Goal: Information Seeking & Learning: Learn about a topic

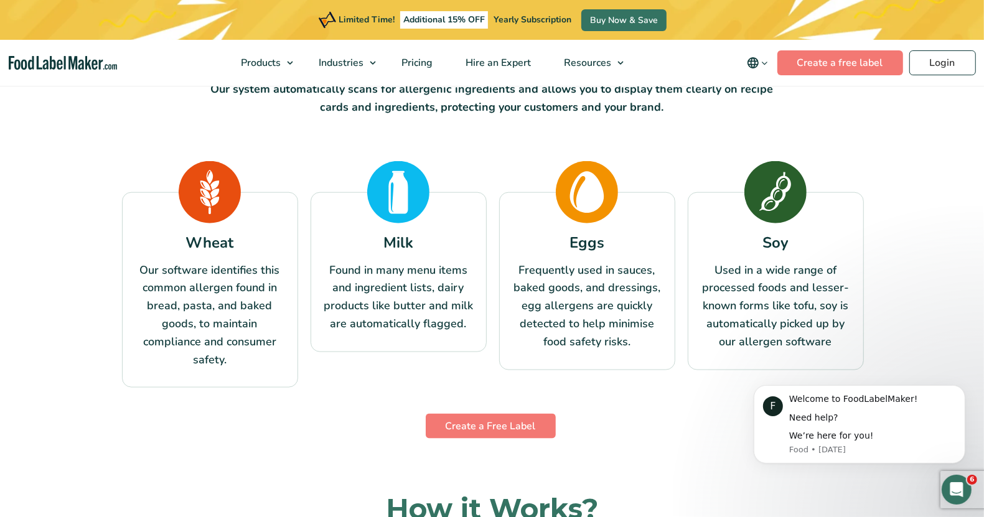
scroll to position [1089, 0]
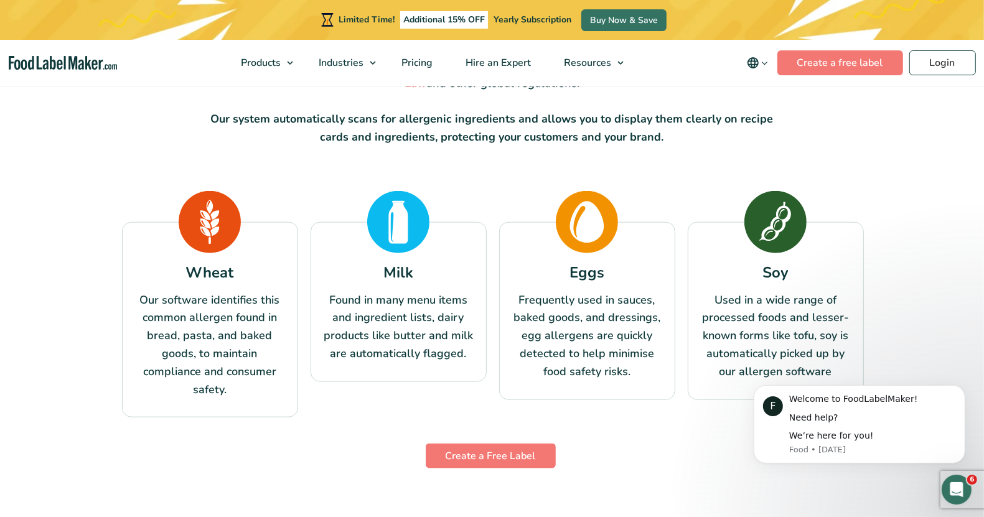
drag, startPoint x: 58, startPoint y: 301, endPoint x: 72, endPoint y: 301, distance: 14.3
click at [58, 301] on section "The 8 Major Food Allergens Detected By Our Software From wheat and milk to pean…" at bounding box center [492, 197] width 984 height 550
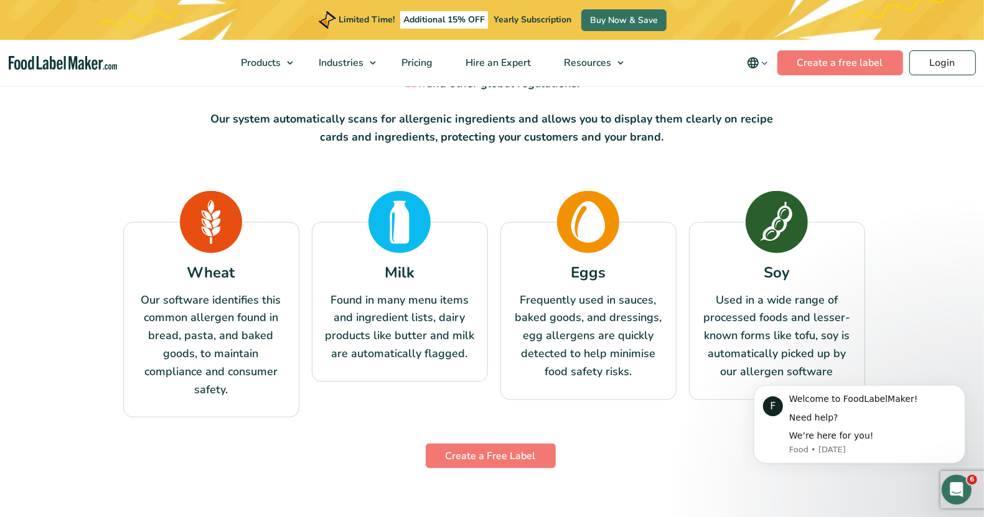
click at [131, 298] on div "Wheat Our software identifies this common allergen found in bread, pasta, and b…" at bounding box center [211, 320] width 176 height 196
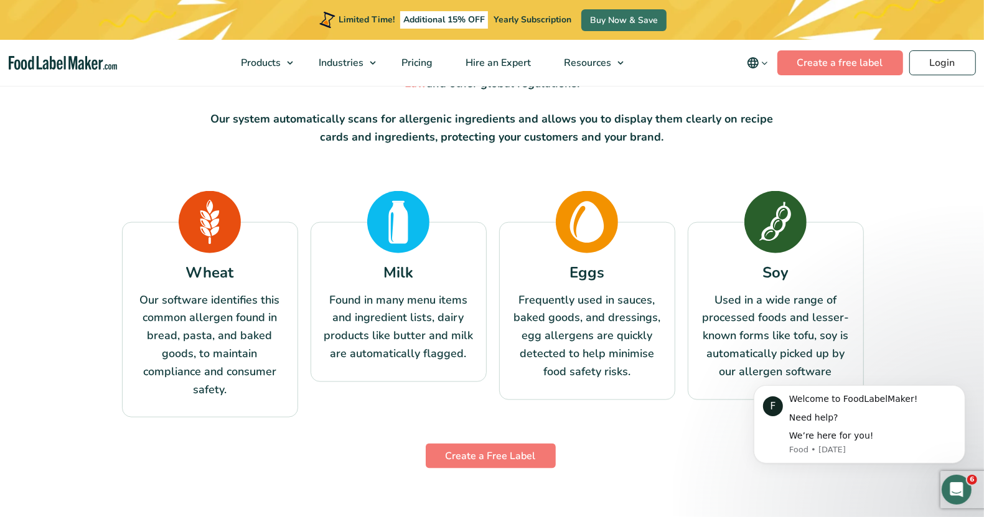
drag, startPoint x: 192, startPoint y: 296, endPoint x: 452, endPoint y: 301, distance: 260.7
click at [452, 301] on section "The 8 Major Food Allergens Detected By Our Software From wheat and milk to pean…" at bounding box center [492, 197] width 984 height 550
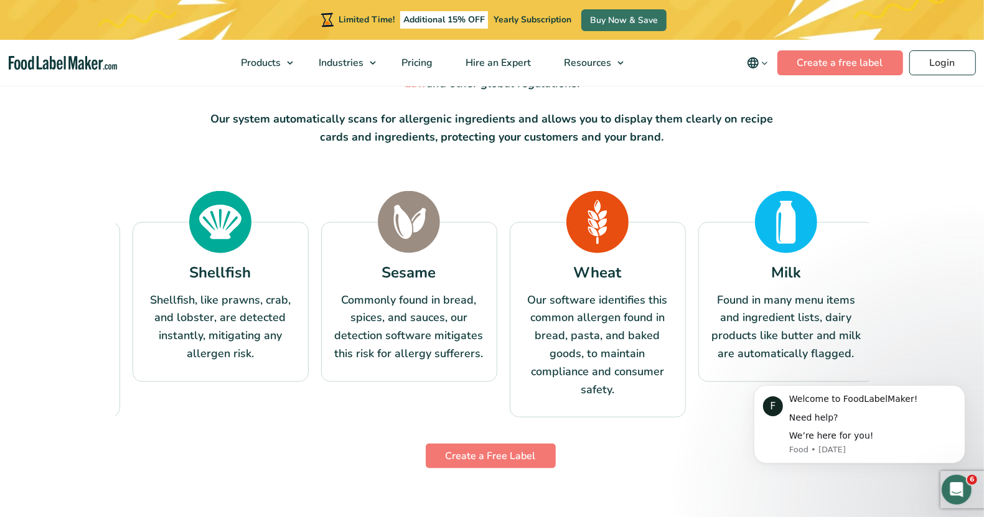
drag, startPoint x: 452, startPoint y: 301, endPoint x: 977, endPoint y: 293, distance: 524.5
click at [977, 293] on section "The 8 Major Food Allergens Detected By Our Software From wheat and milk to pean…" at bounding box center [492, 197] width 984 height 550
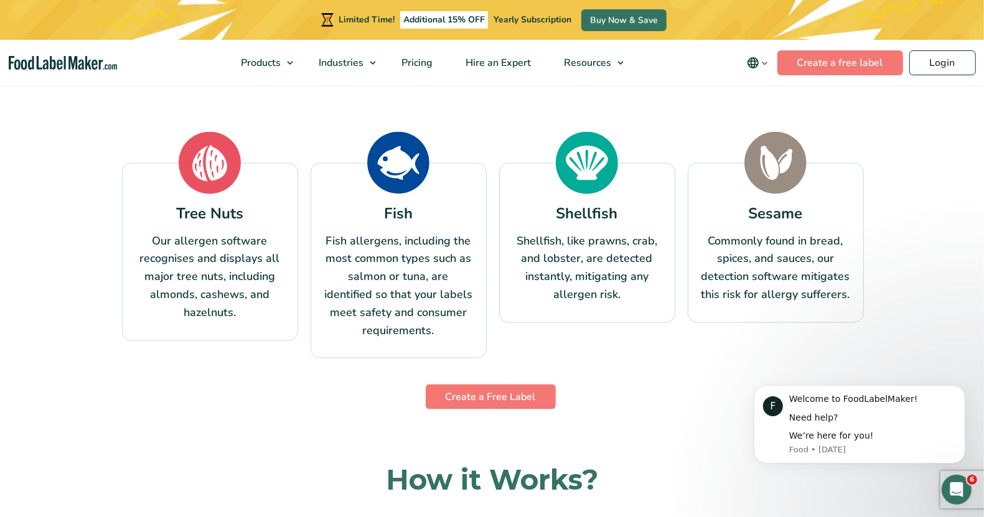
scroll to position [1167, 0]
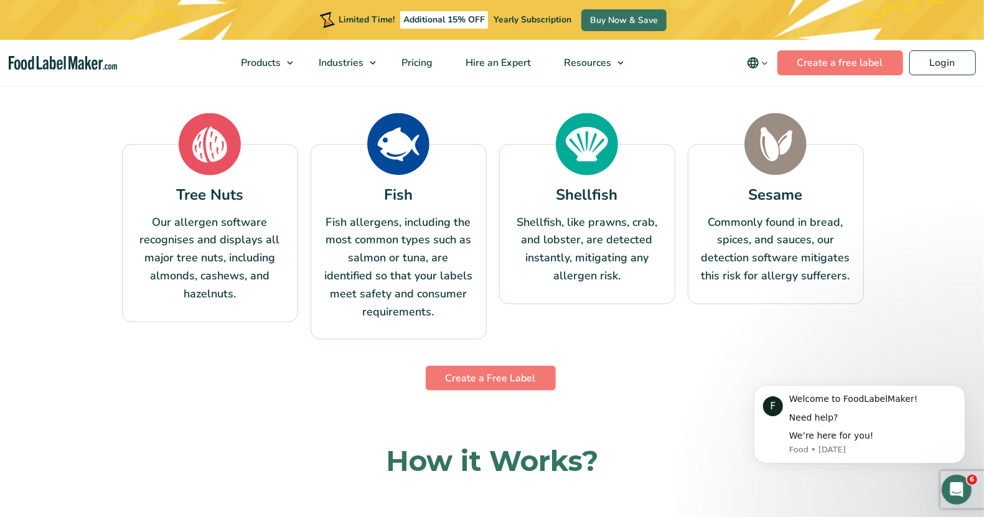
click at [950, 490] on icon "Open Intercom Messenger" at bounding box center [956, 489] width 21 height 21
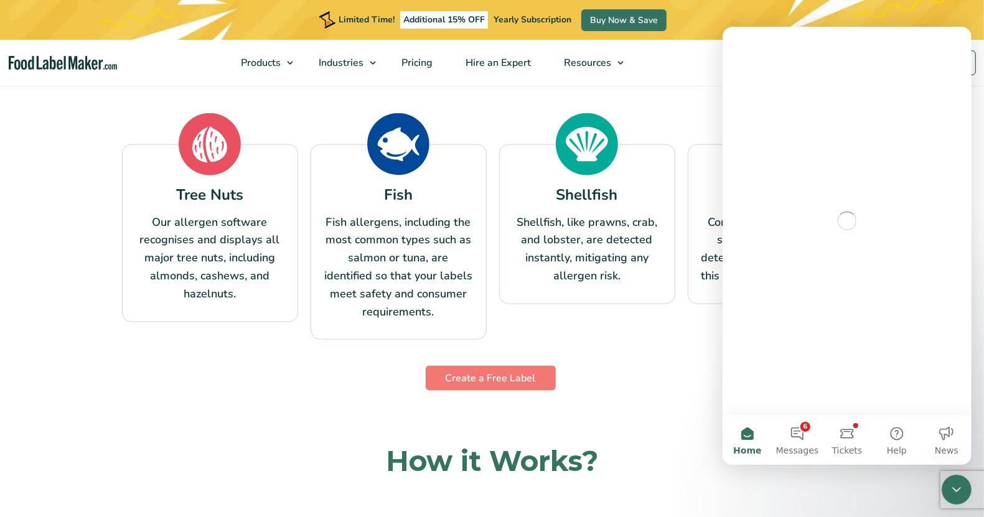
scroll to position [0, 0]
click at [958, 488] on icon "Close Intercom Messenger" at bounding box center [955, 489] width 15 height 15
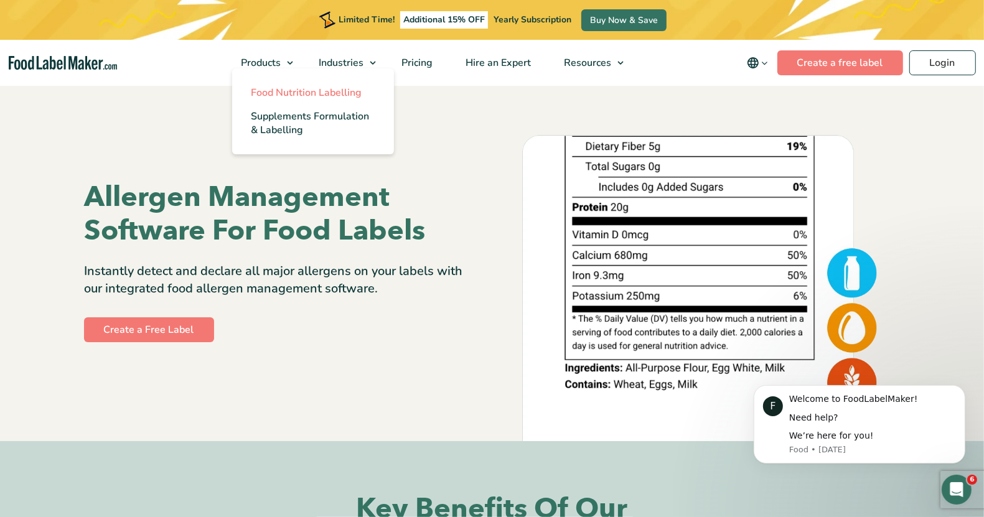
click at [274, 86] on span "Food Nutrition Labelling" at bounding box center [306, 93] width 111 height 14
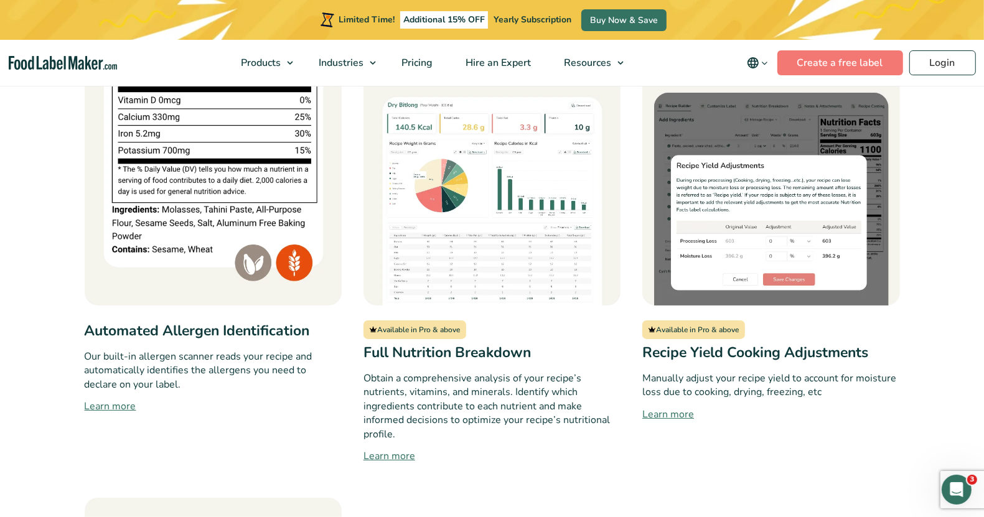
click at [675, 407] on link "Learn more" at bounding box center [770, 414] width 257 height 15
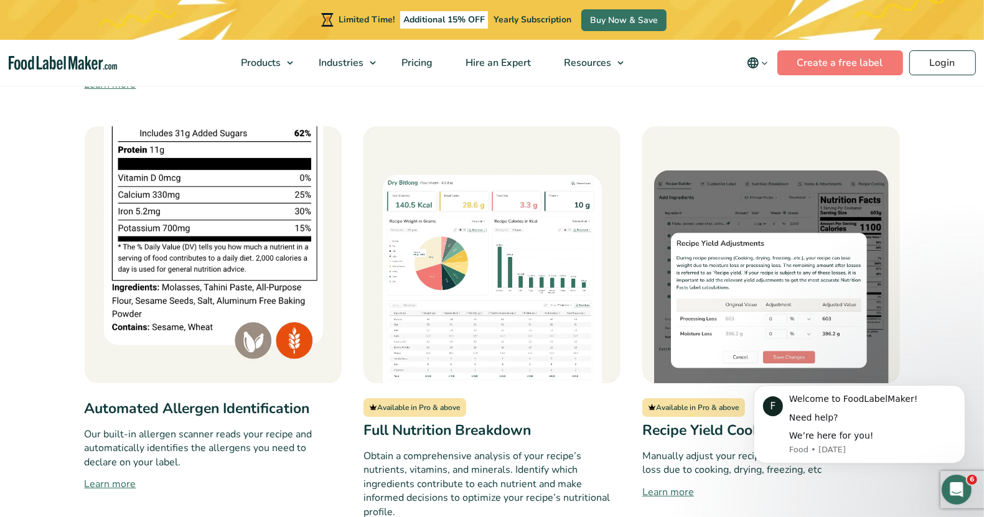
click at [126, 477] on link "Learn more" at bounding box center [213, 484] width 257 height 15
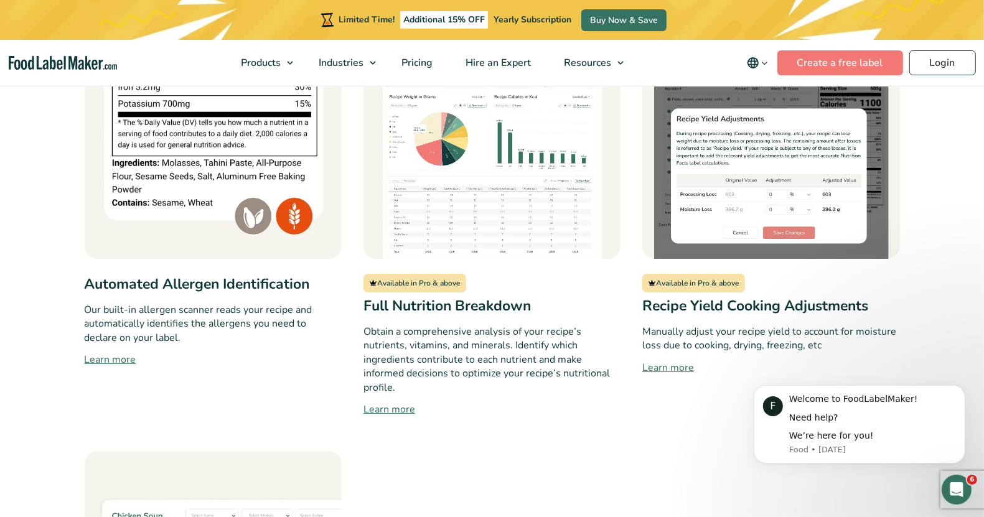
scroll to position [1167, 0]
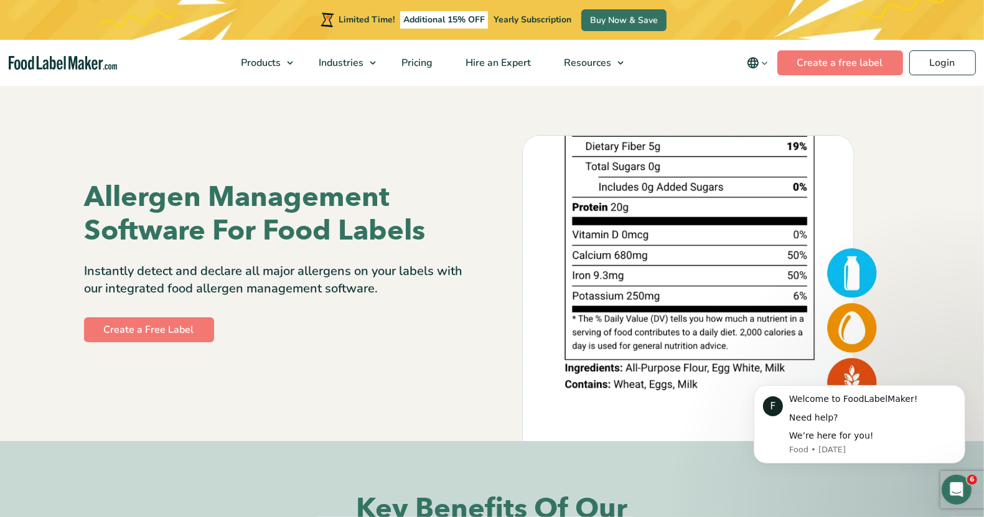
click at [462, 170] on div "Allergen Management Software For Food Labels Instantly detect and declare all m…" at bounding box center [284, 262] width 398 height 239
click at [964, 486] on icon "Open Intercom Messenger" at bounding box center [956, 489] width 21 height 21
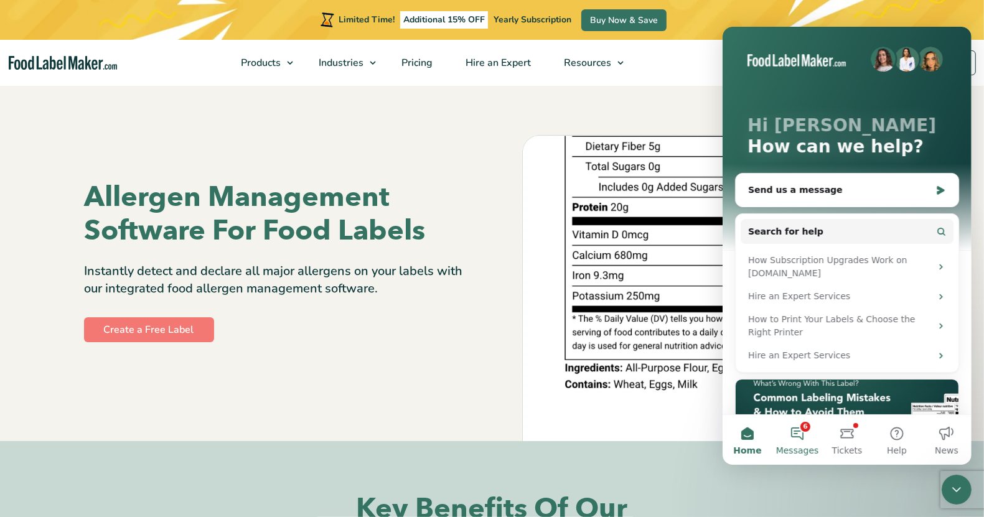
click at [795, 424] on button "6 Messages" at bounding box center [796, 440] width 50 height 50
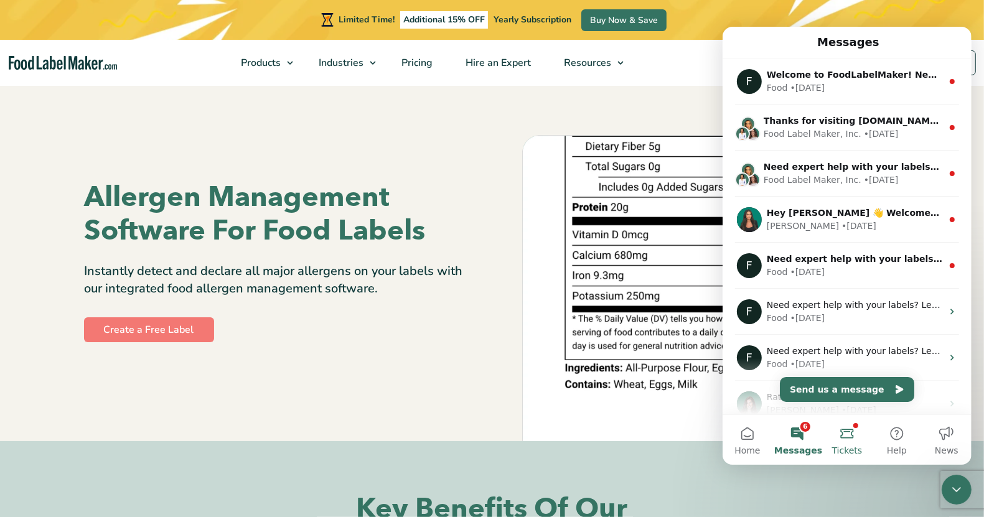
click at [844, 431] on button "Tickets" at bounding box center [846, 440] width 50 height 50
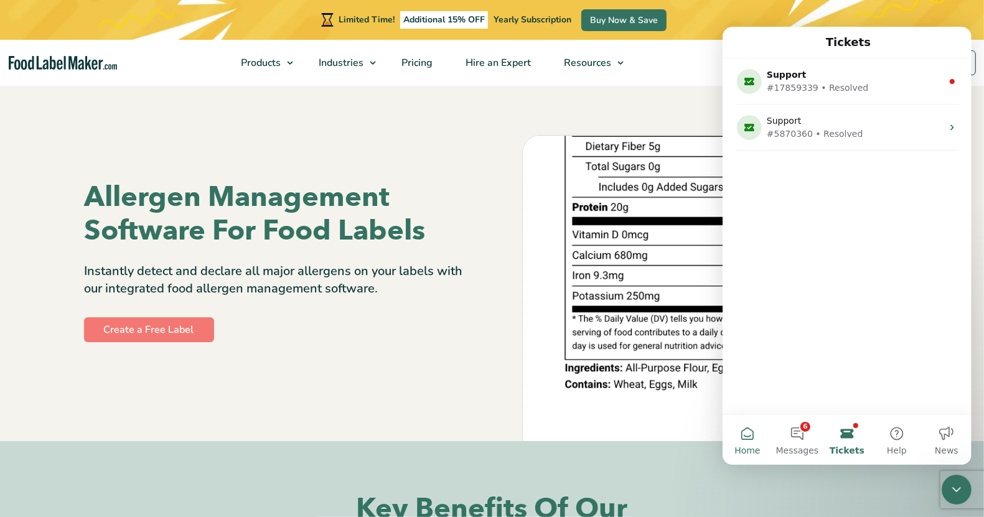
click at [753, 450] on span "Home" at bounding box center [747, 450] width 26 height 9
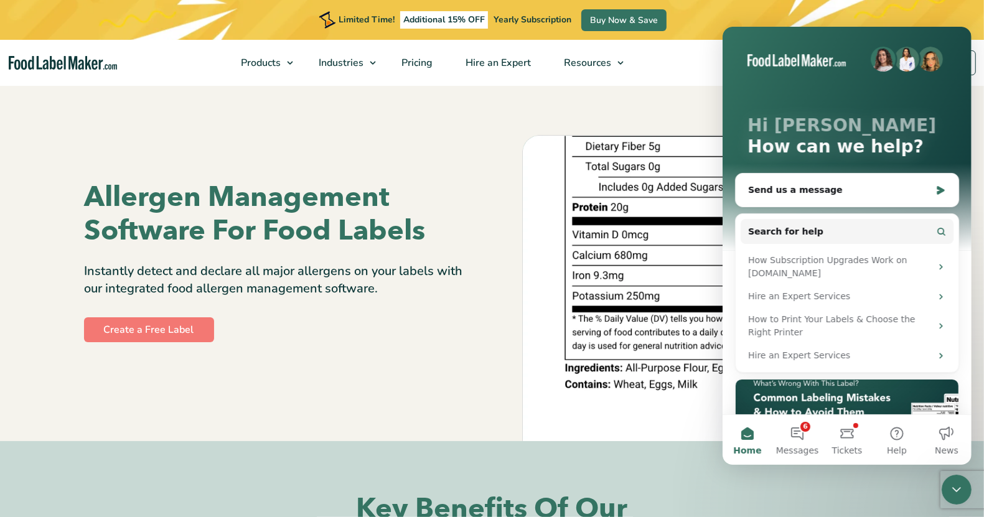
click at [964, 484] on div "Close Intercom Messenger" at bounding box center [956, 489] width 30 height 30
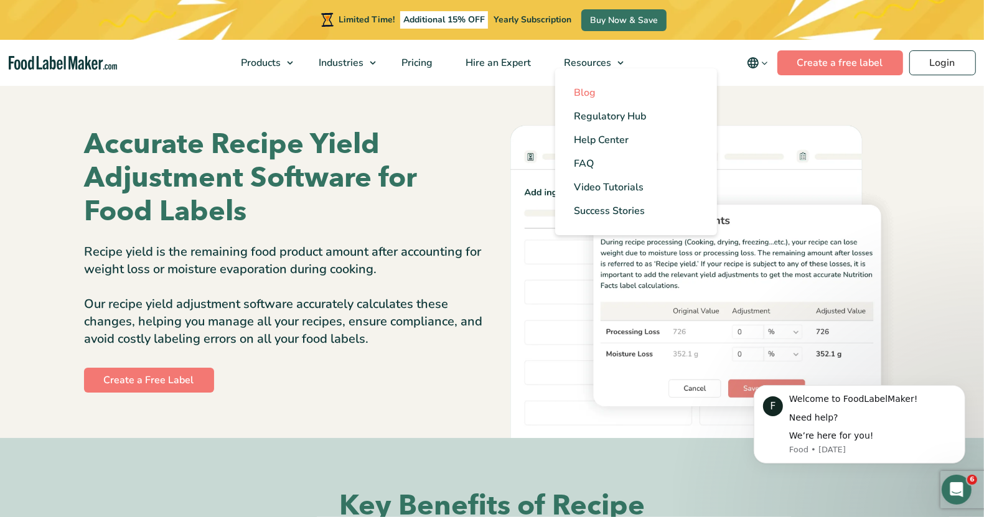
click at [589, 90] on span "Blog" at bounding box center [585, 93] width 22 height 14
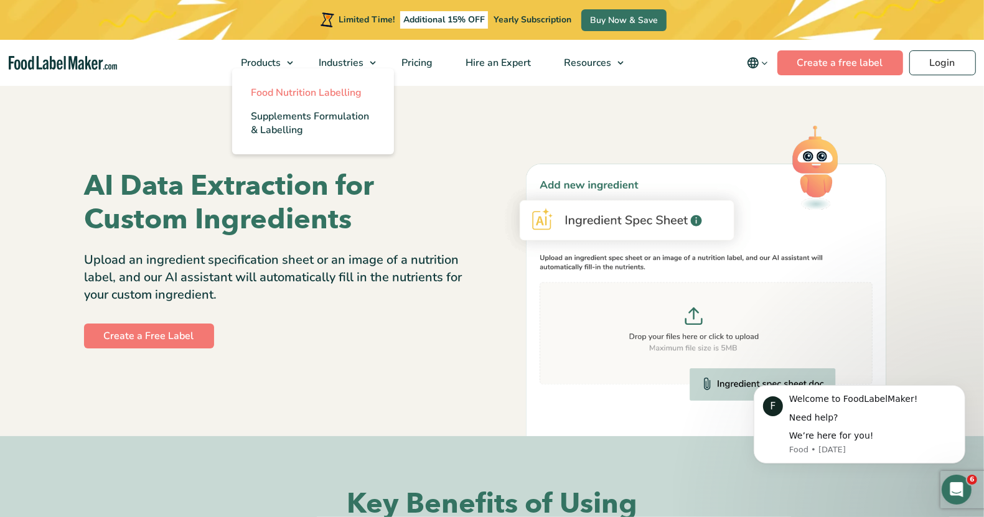
click at [291, 86] on span "Food Nutrition Labelling" at bounding box center [306, 93] width 111 height 14
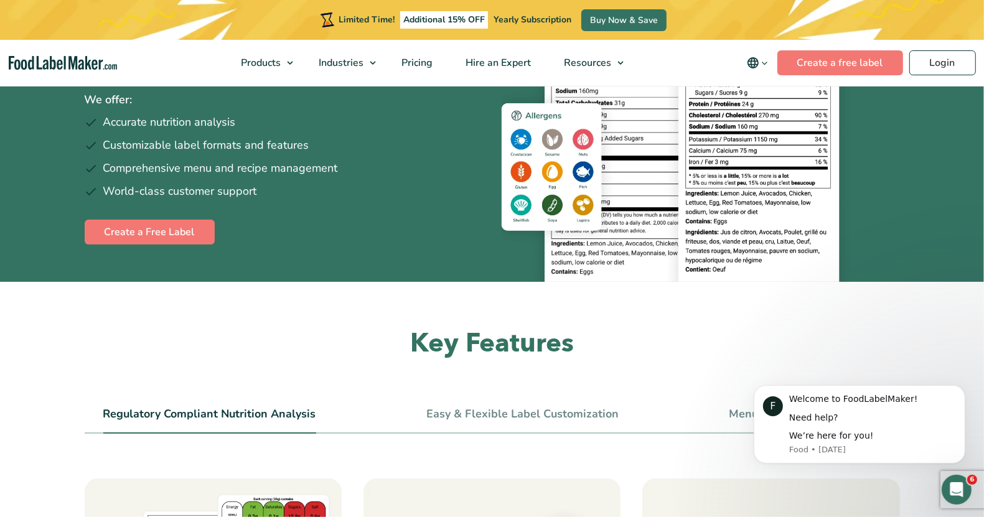
scroll to position [233, 0]
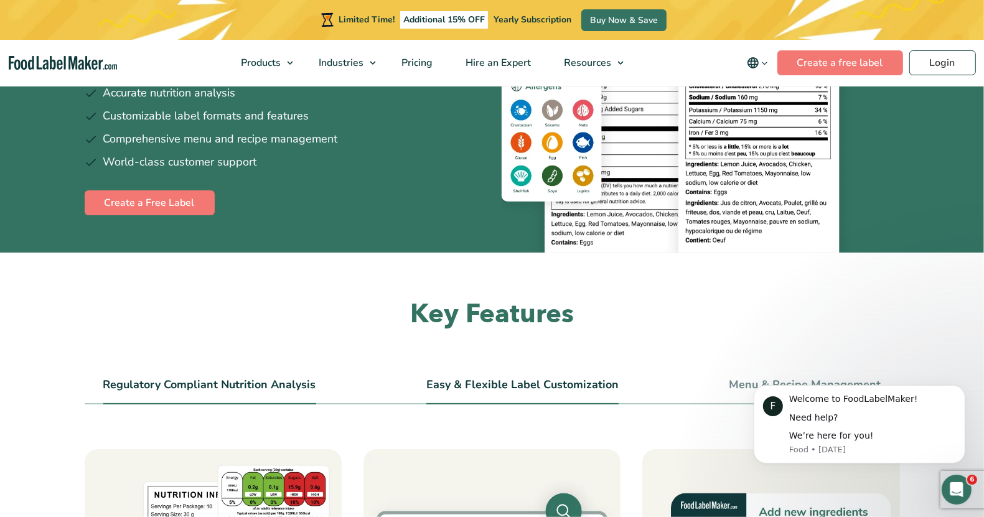
click at [488, 383] on link "Easy & Flexible Label Customization" at bounding box center [522, 385] width 192 height 14
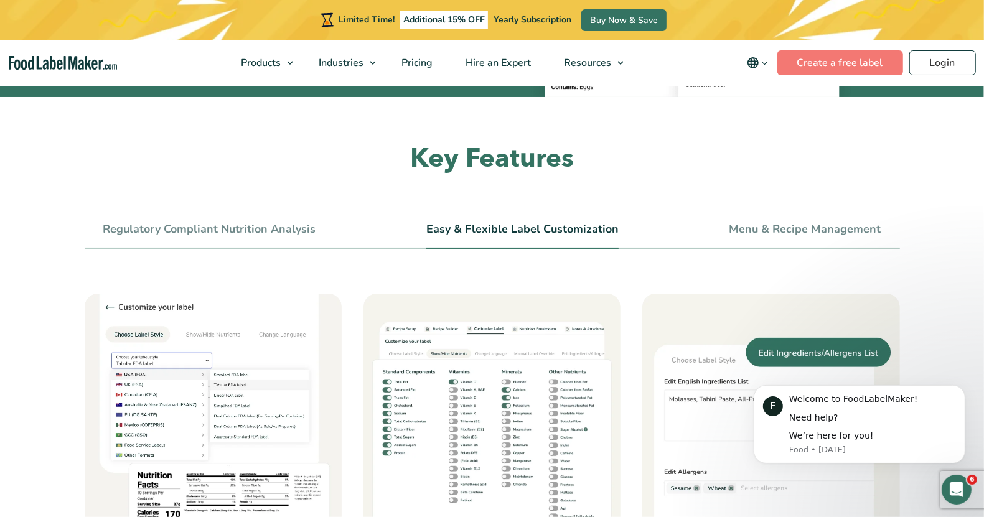
scroll to position [311, 0]
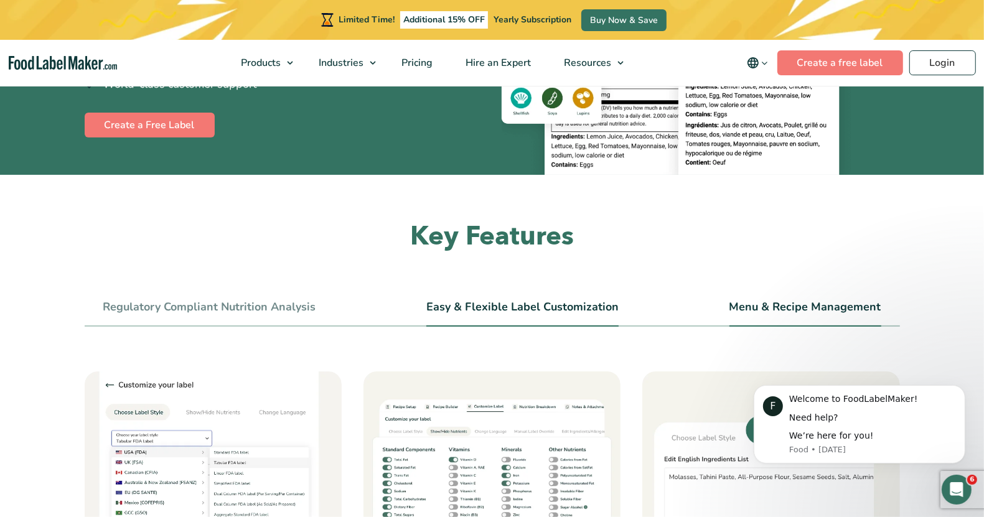
click at [769, 311] on link "Menu & Recipe Management" at bounding box center [805, 308] width 152 height 14
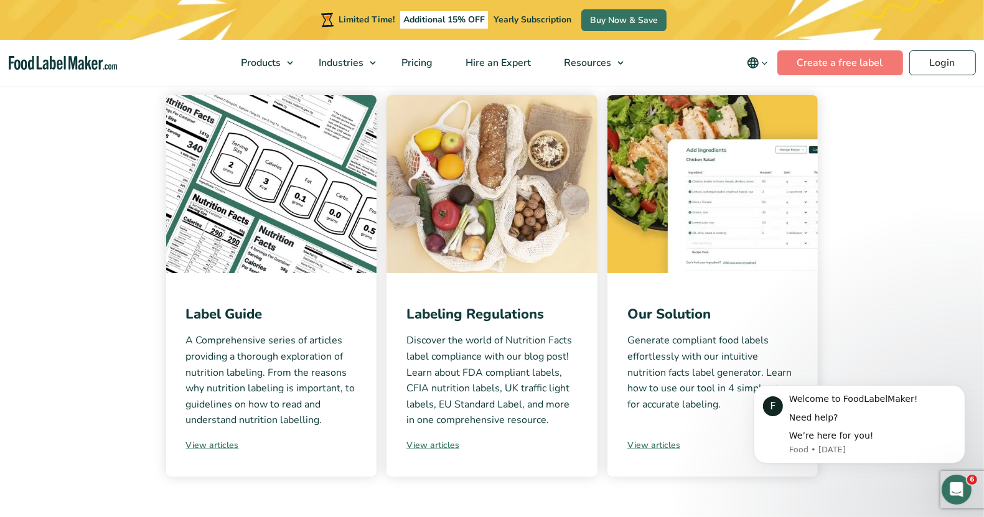
scroll to position [156, 0]
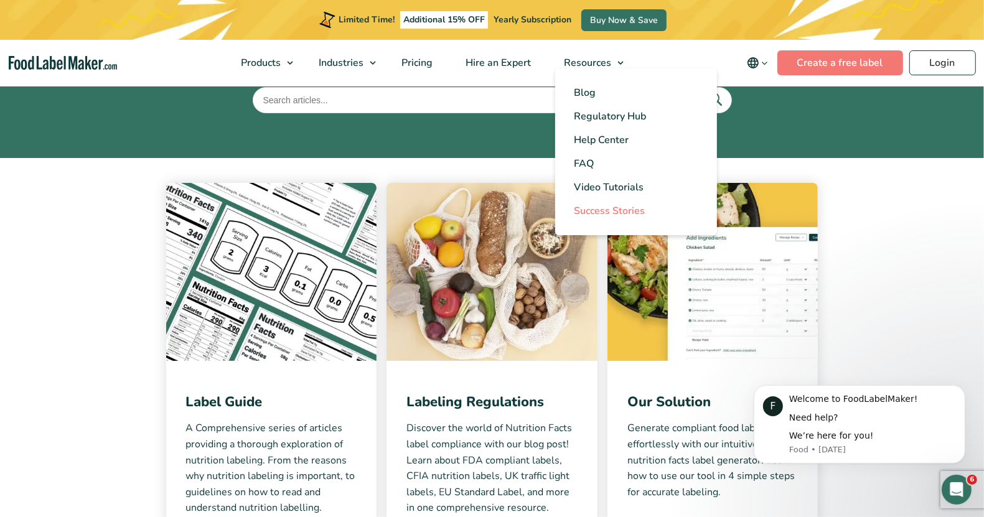
click at [586, 215] on span "Success Stories" at bounding box center [609, 211] width 71 height 14
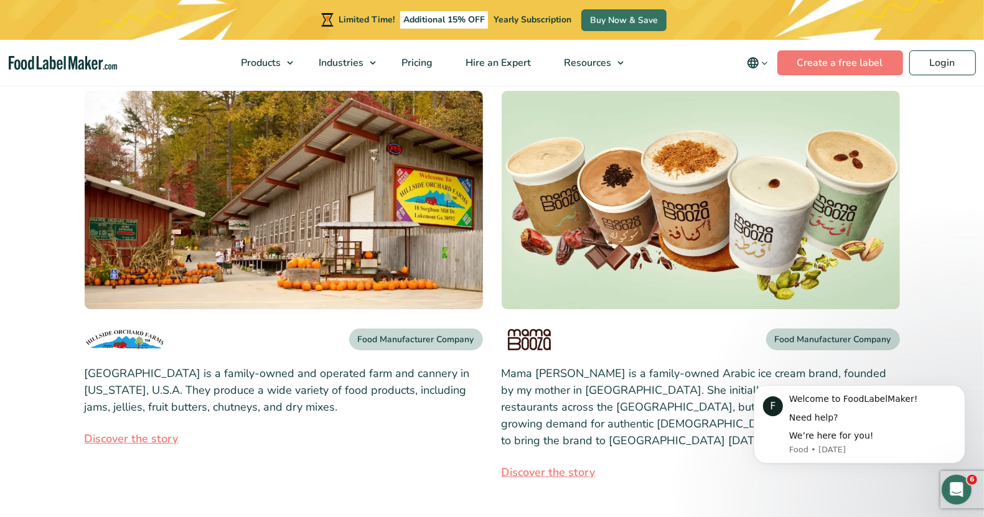
scroll to position [233, 0]
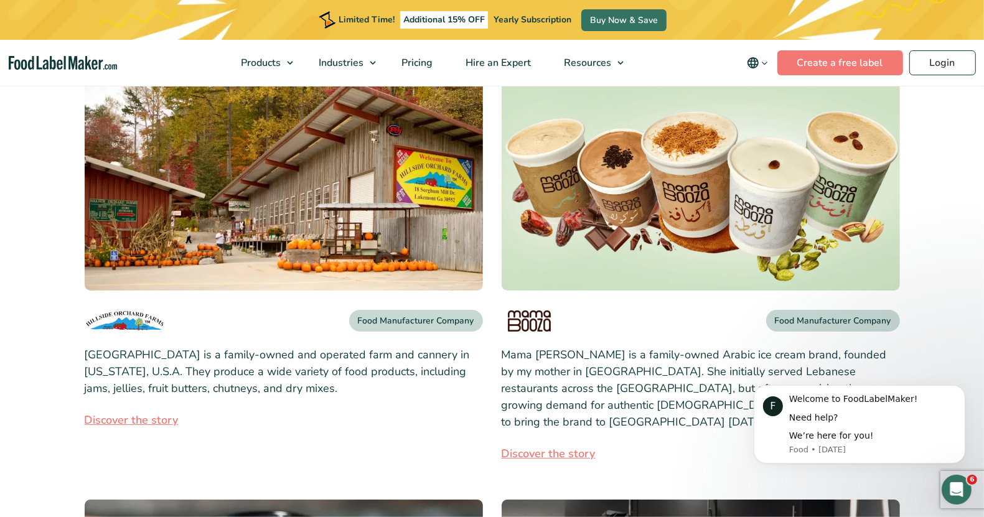
click at [0, 39] on div "Limited Time! Additional 15% OFF Yearly Subscription Buy Now & Save" at bounding box center [492, 20] width 984 height 40
click at [35, 56] on img "main navigation" at bounding box center [63, 63] width 108 height 14
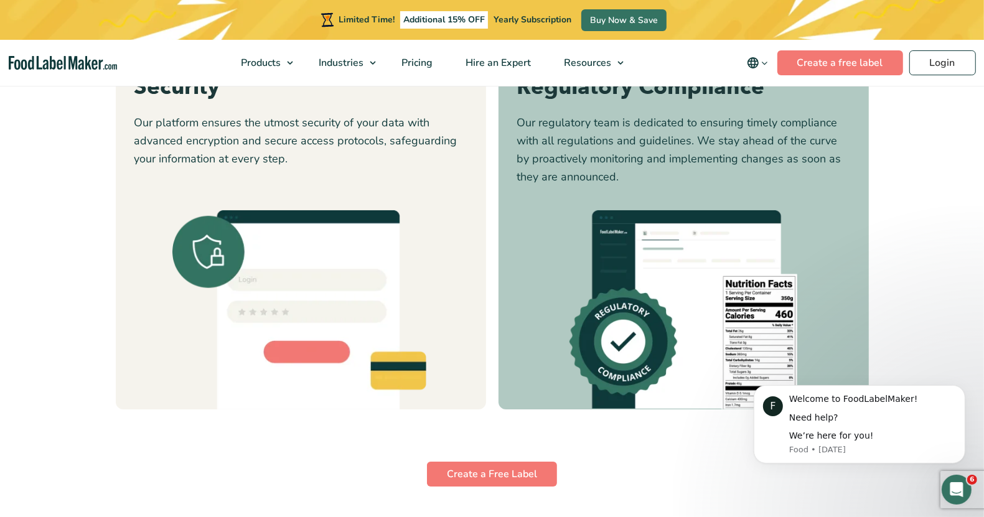
click at [513, 361] on li "4" at bounding box center [516, 358] width 6 height 17
click at [516, 355] on button "4" at bounding box center [516, 358] width 6 height 6
click at [504, 353] on ul "1 2 3 4" at bounding box center [492, 358] width 55 height 17
click at [501, 355] on button "3" at bounding box center [500, 358] width 6 height 6
click at [483, 357] on button "2" at bounding box center [484, 358] width 6 height 6
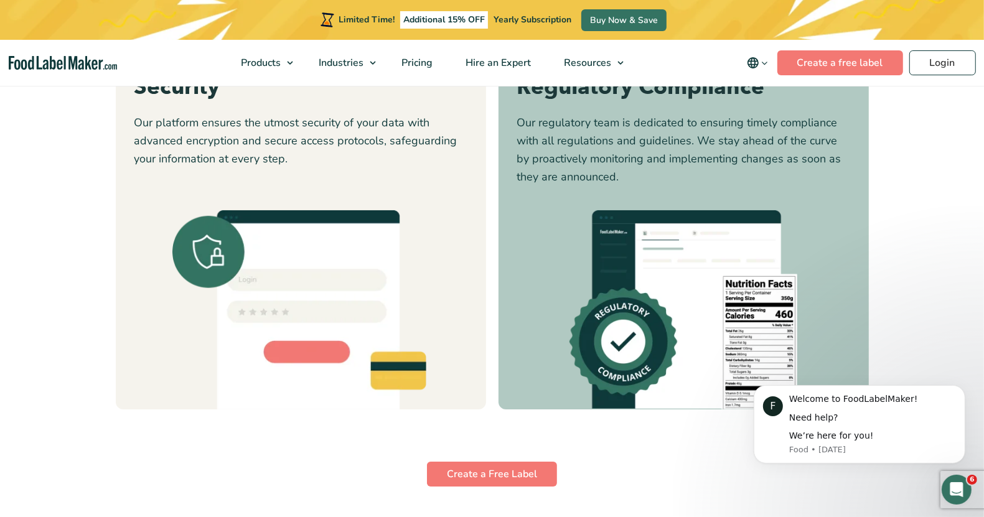
click at [473, 358] on ul "1 2 3 4" at bounding box center [492, 358] width 55 height 17
click at [465, 358] on li "1" at bounding box center [468, 358] width 6 height 17
click at [470, 358] on li "1" at bounding box center [468, 358] width 6 height 17
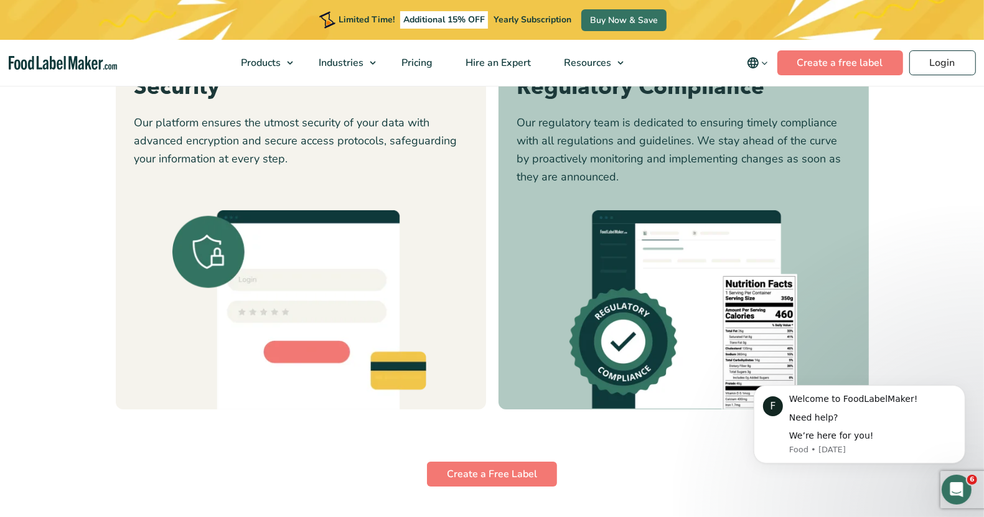
click at [635, 299] on span at bounding box center [639, 293] width 30 height 30
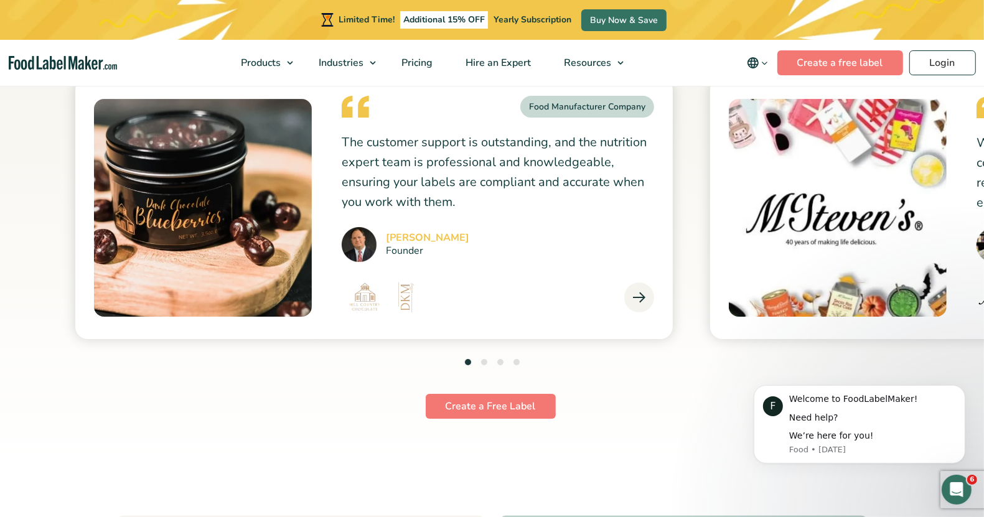
click at [484, 359] on button "2" at bounding box center [484, 362] width 6 height 6
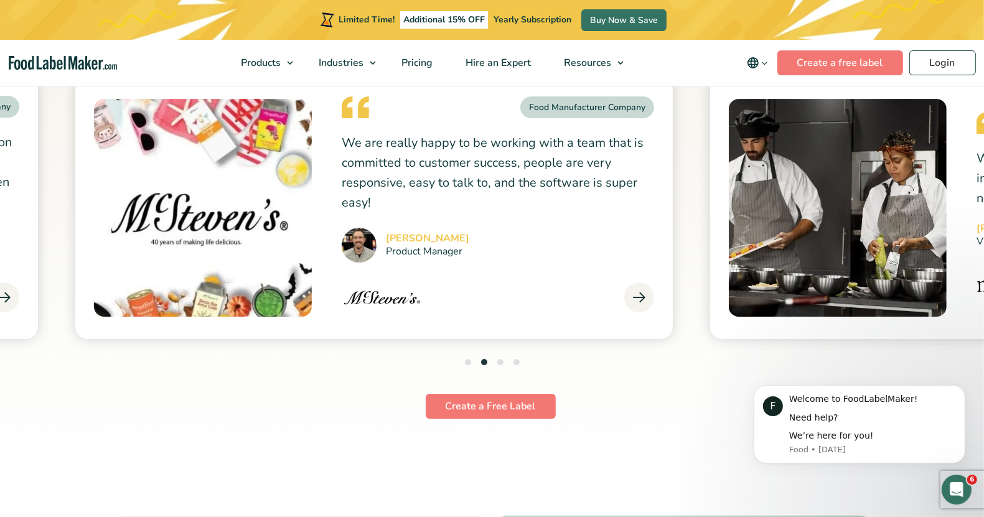
click at [493, 358] on ul "1 2 3 4" at bounding box center [492, 363] width 55 height 17
click at [503, 365] on ul "1 2 3 4" at bounding box center [492, 363] width 55 height 17
click at [502, 355] on li "3" at bounding box center [500, 363] width 6 height 17
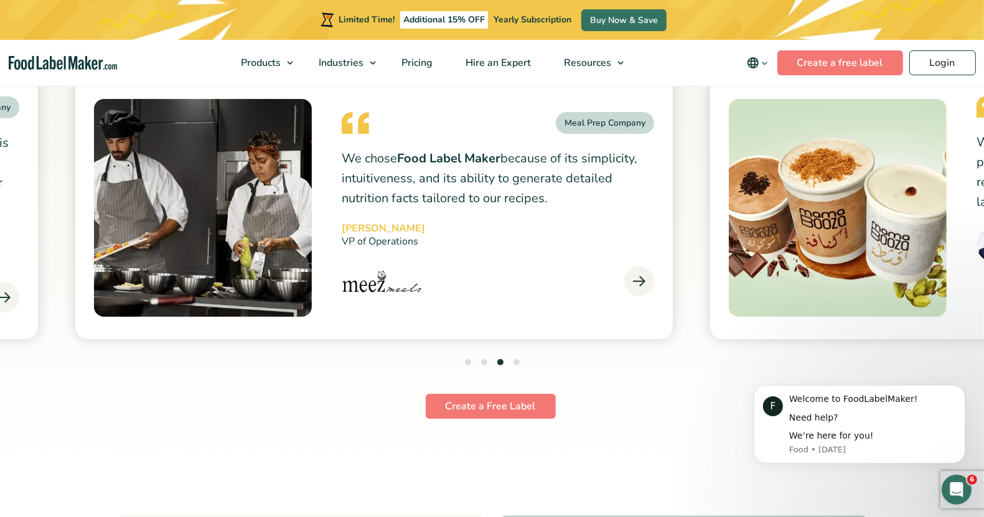
click at [514, 360] on button "4" at bounding box center [516, 362] width 6 height 6
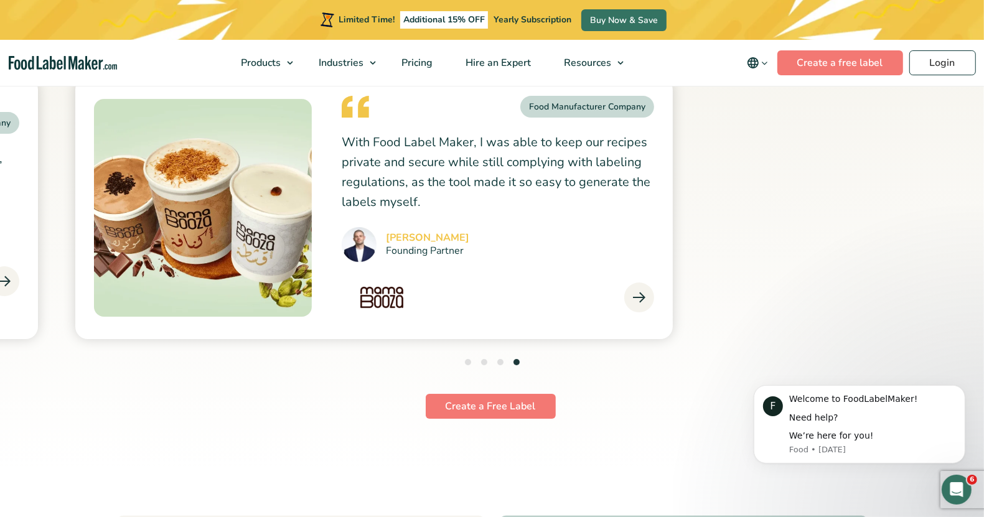
click at [514, 360] on button "4" at bounding box center [516, 362] width 6 height 6
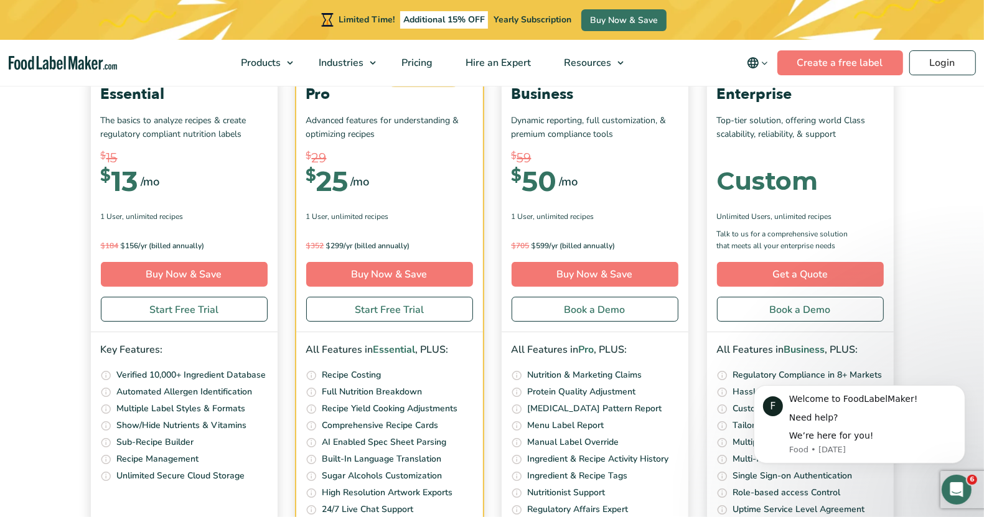
scroll to position [4037, 0]
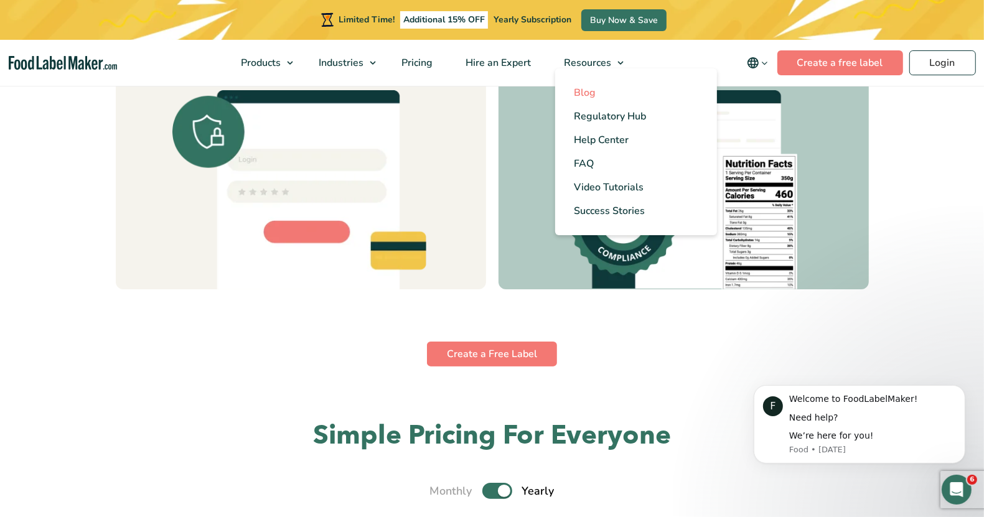
click at [599, 99] on link "Blog" at bounding box center [636, 93] width 162 height 24
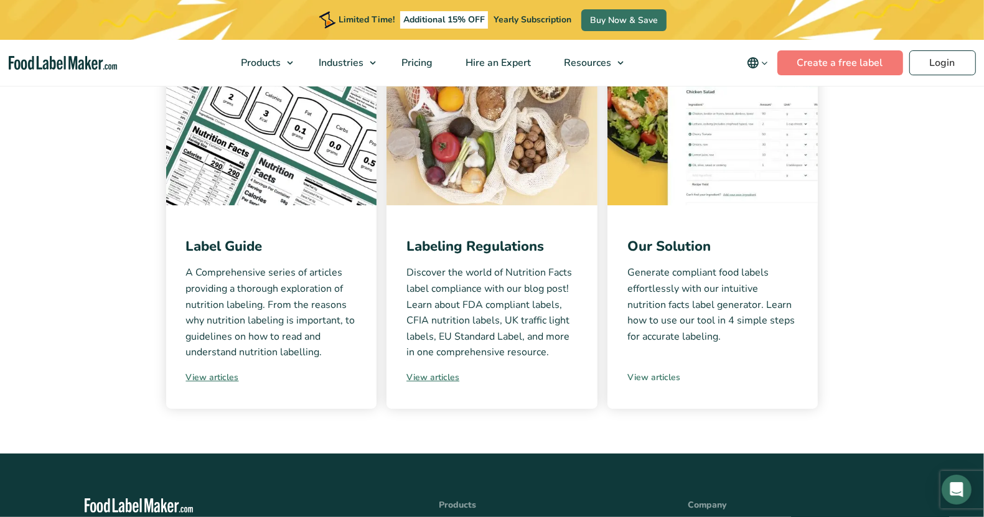
click at [649, 380] on link "View articles" at bounding box center [712, 377] width 171 height 13
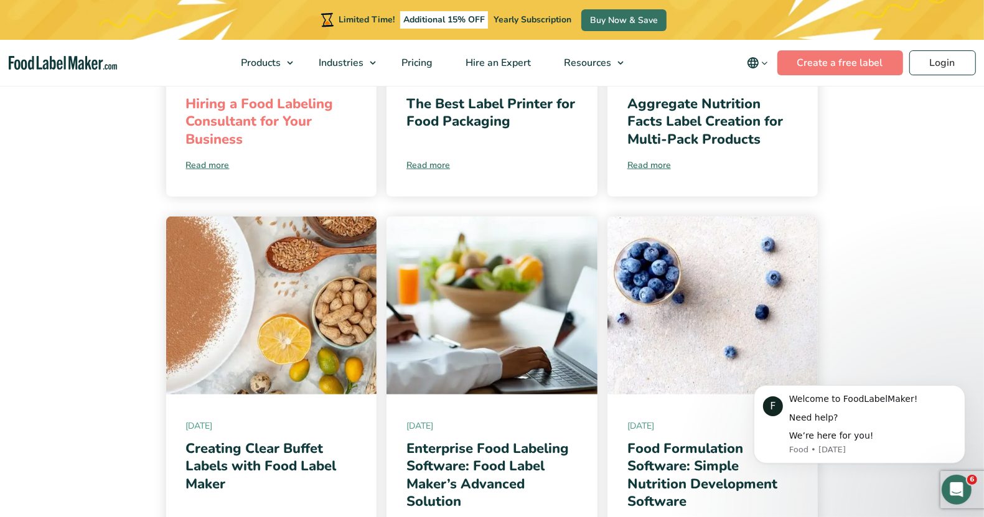
click at [258, 115] on link "Hiring a Food Labeling Consultant for Your Business" at bounding box center [259, 122] width 147 height 54
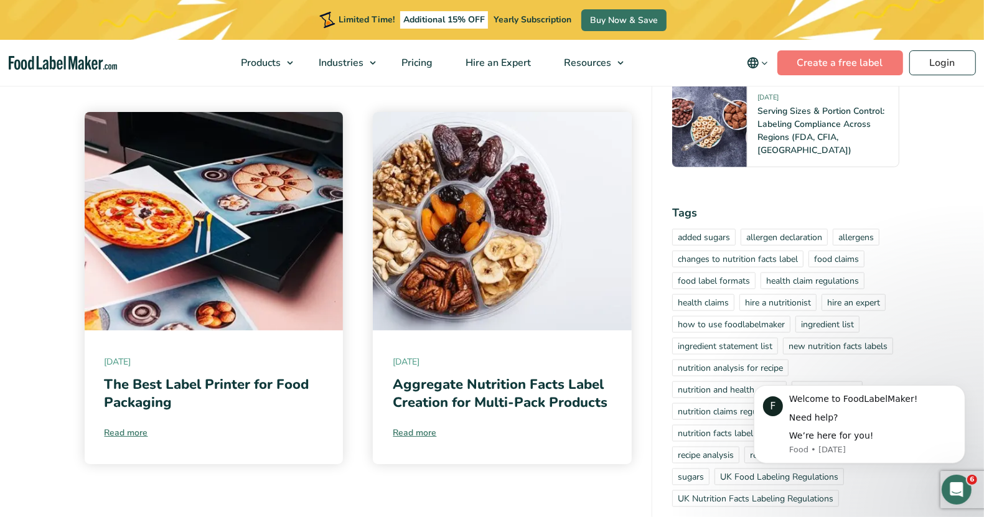
scroll to position [5366, 0]
